Goal: Navigation & Orientation: Find specific page/section

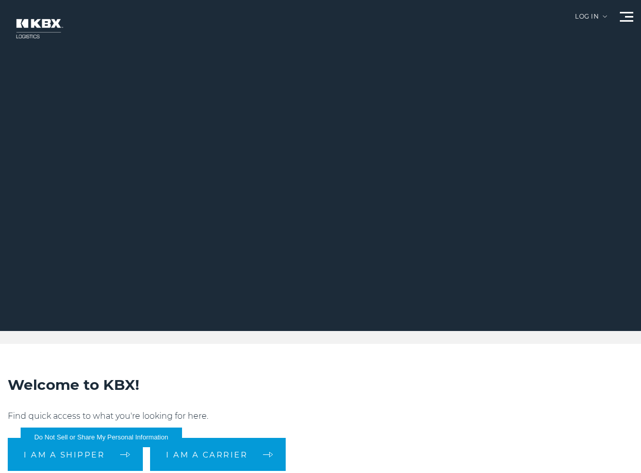
click at [576, 13] on div "Log in" at bounding box center [591, 20] width 32 height 14
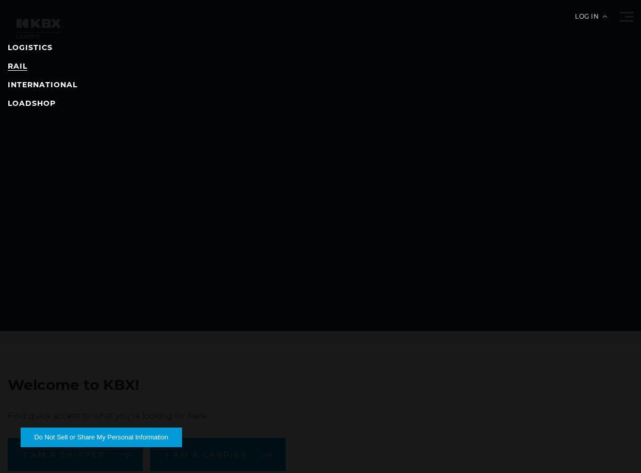
click at [21, 67] on link "RAIL" at bounding box center [18, 65] width 20 height 9
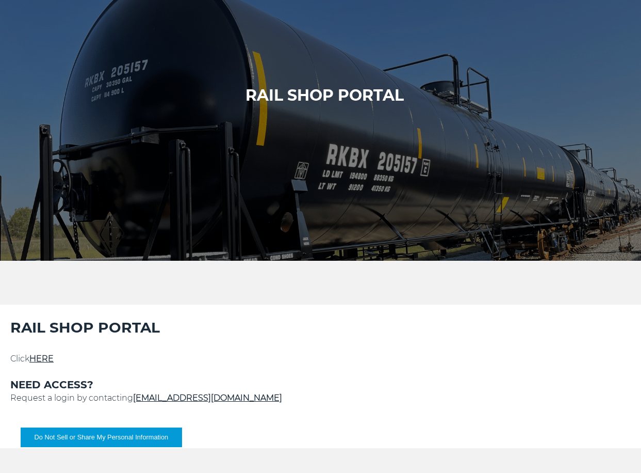
scroll to position [258, 0]
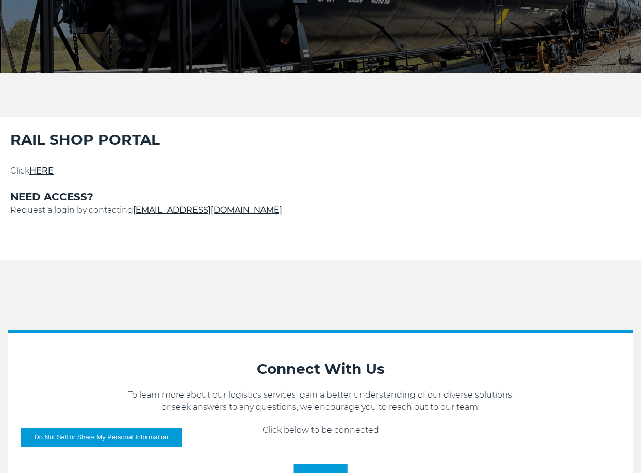
click at [43, 168] on link "HERE" at bounding box center [41, 171] width 24 height 10
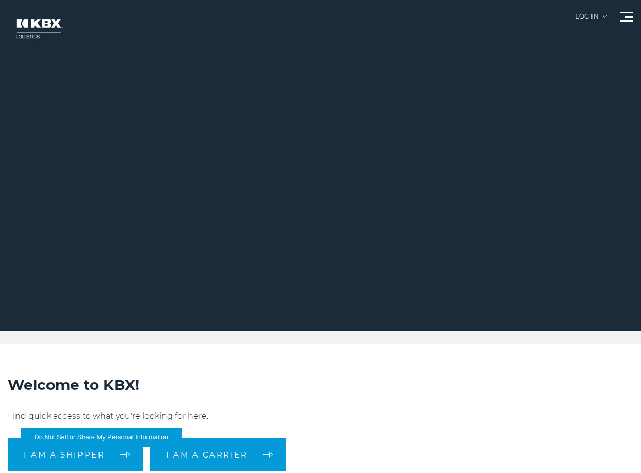
click at [605, 12] on div at bounding box center [324, 165] width 649 height 331
click at [588, 18] on div "Log in" at bounding box center [591, 20] width 32 height 14
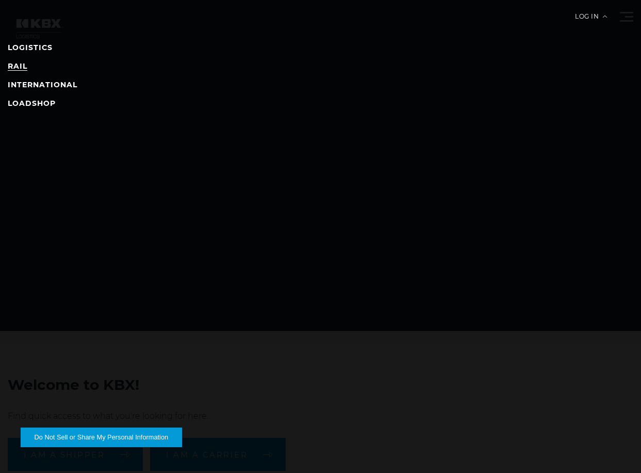
click at [15, 64] on link "RAIL" at bounding box center [18, 65] width 20 height 9
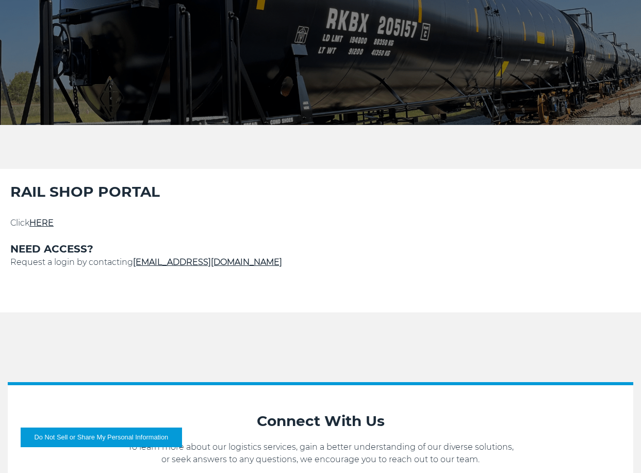
scroll to position [206, 0]
click at [48, 222] on link "HERE" at bounding box center [41, 222] width 24 height 10
